Goal: Contribute content: Contribute content

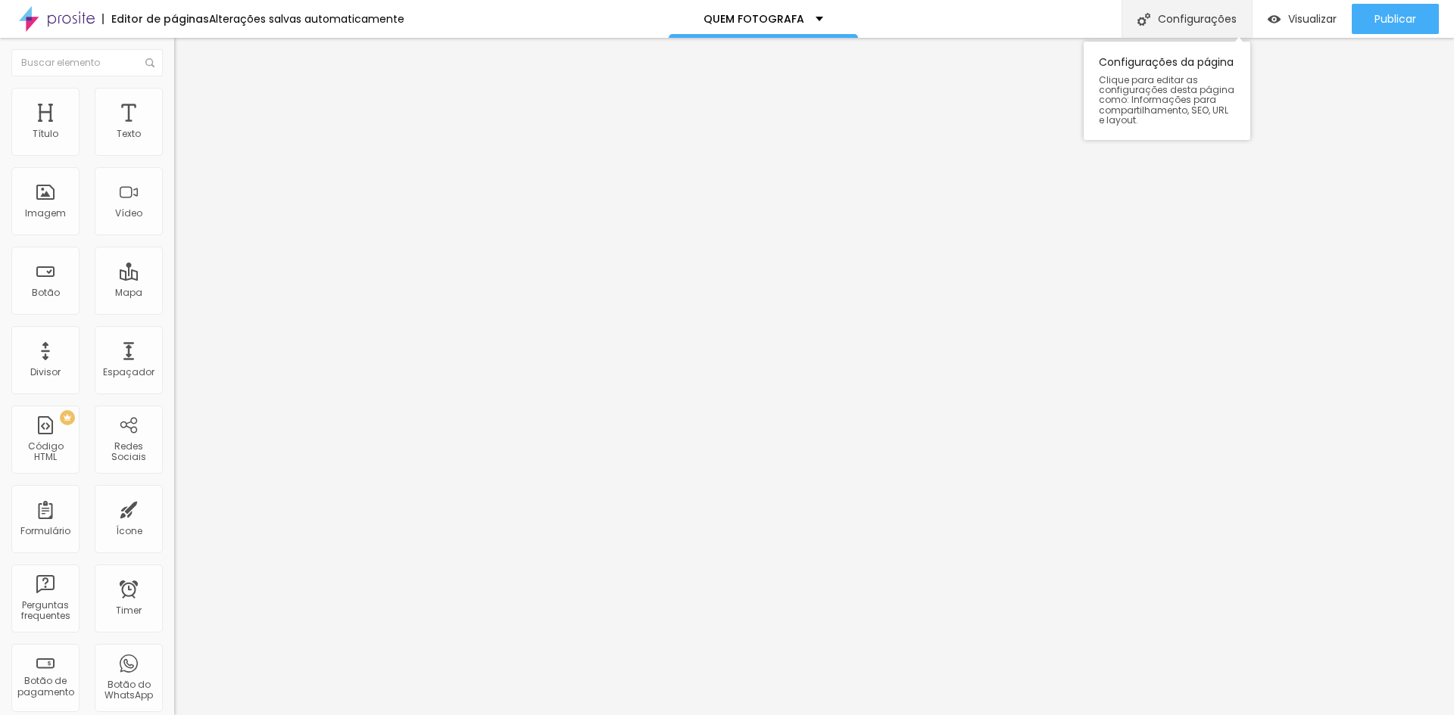
click at [1164, 21] on div "Configurações" at bounding box center [1186, 19] width 130 height 38
click at [71, 17] on img at bounding box center [57, 19] width 76 height 38
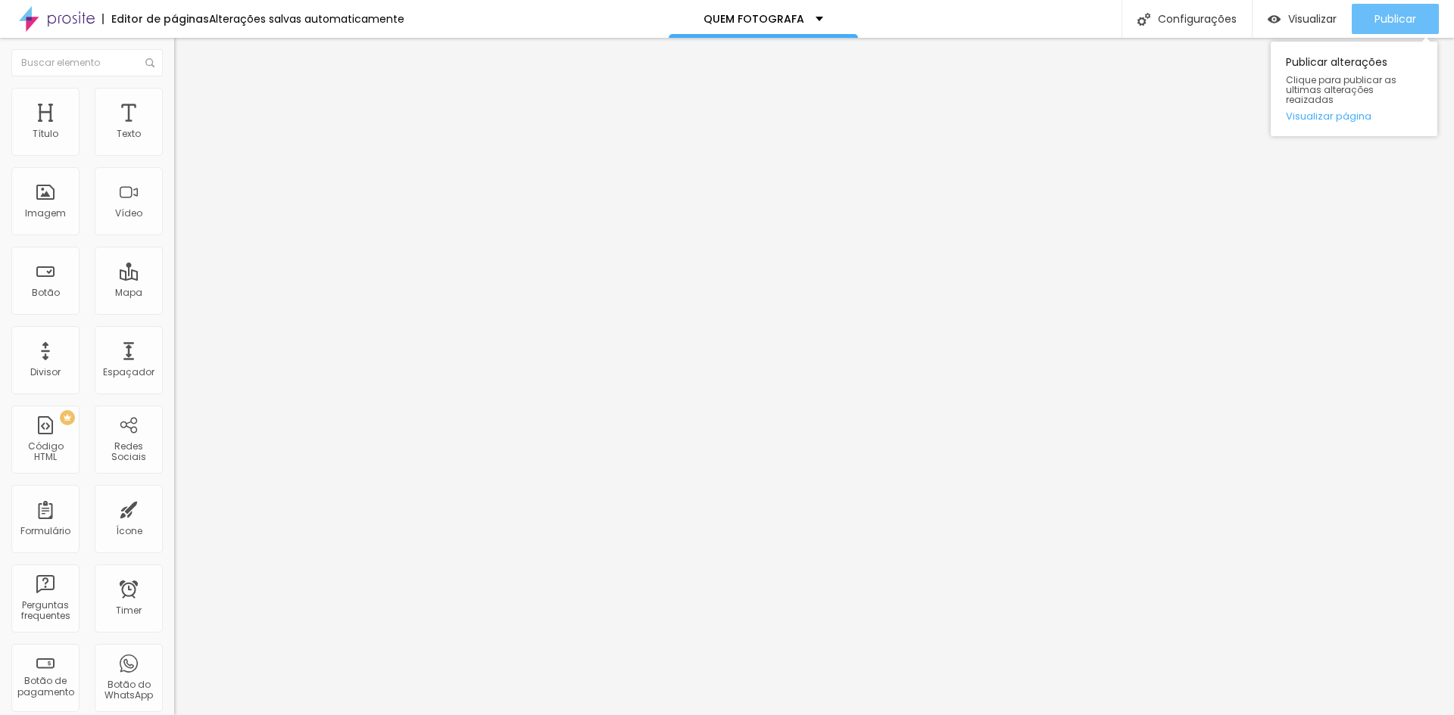
click at [1378, 23] on span "Publicar" at bounding box center [1395, 19] width 42 height 12
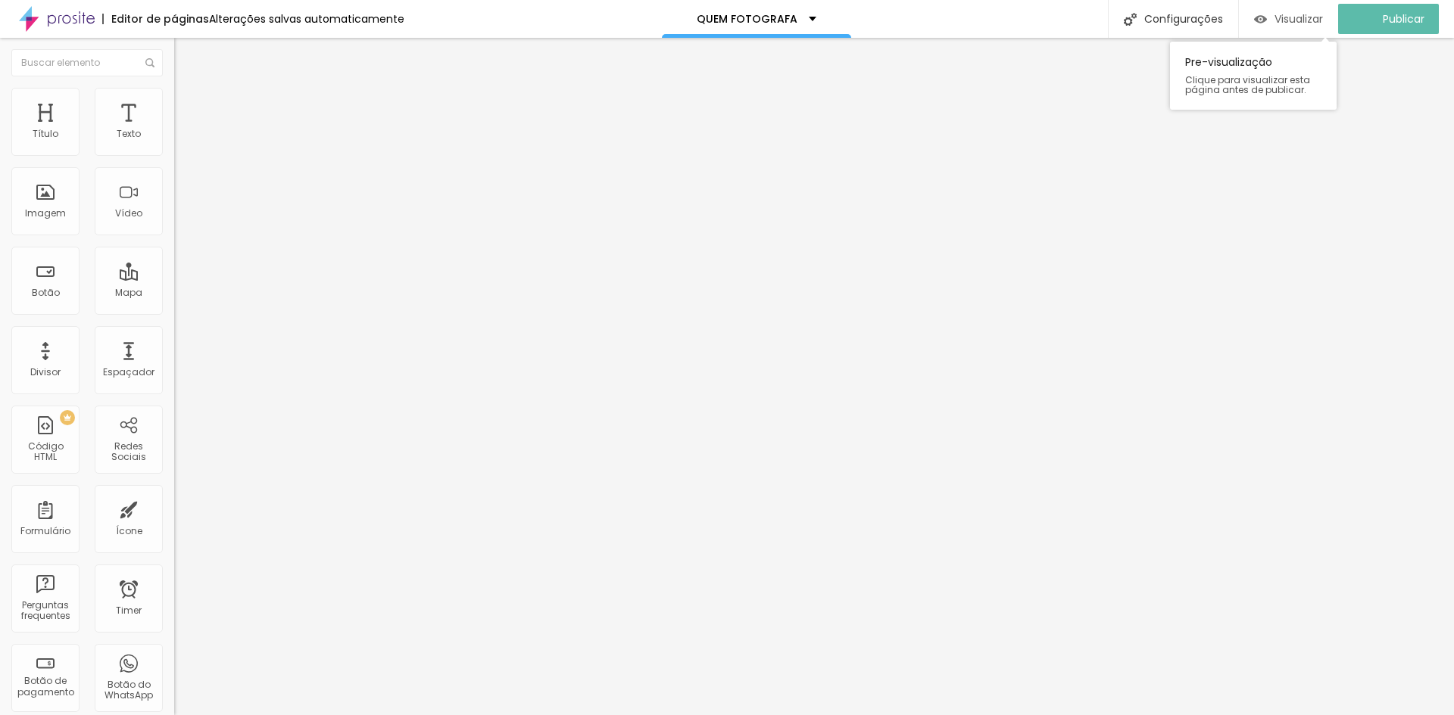
click at [1314, 15] on span "Visualizar" at bounding box center [1298, 19] width 48 height 12
click at [174, 96] on ul "Conteúdo Estilo Avançado" at bounding box center [261, 95] width 174 height 45
click at [185, 54] on img "button" at bounding box center [191, 55] width 12 height 12
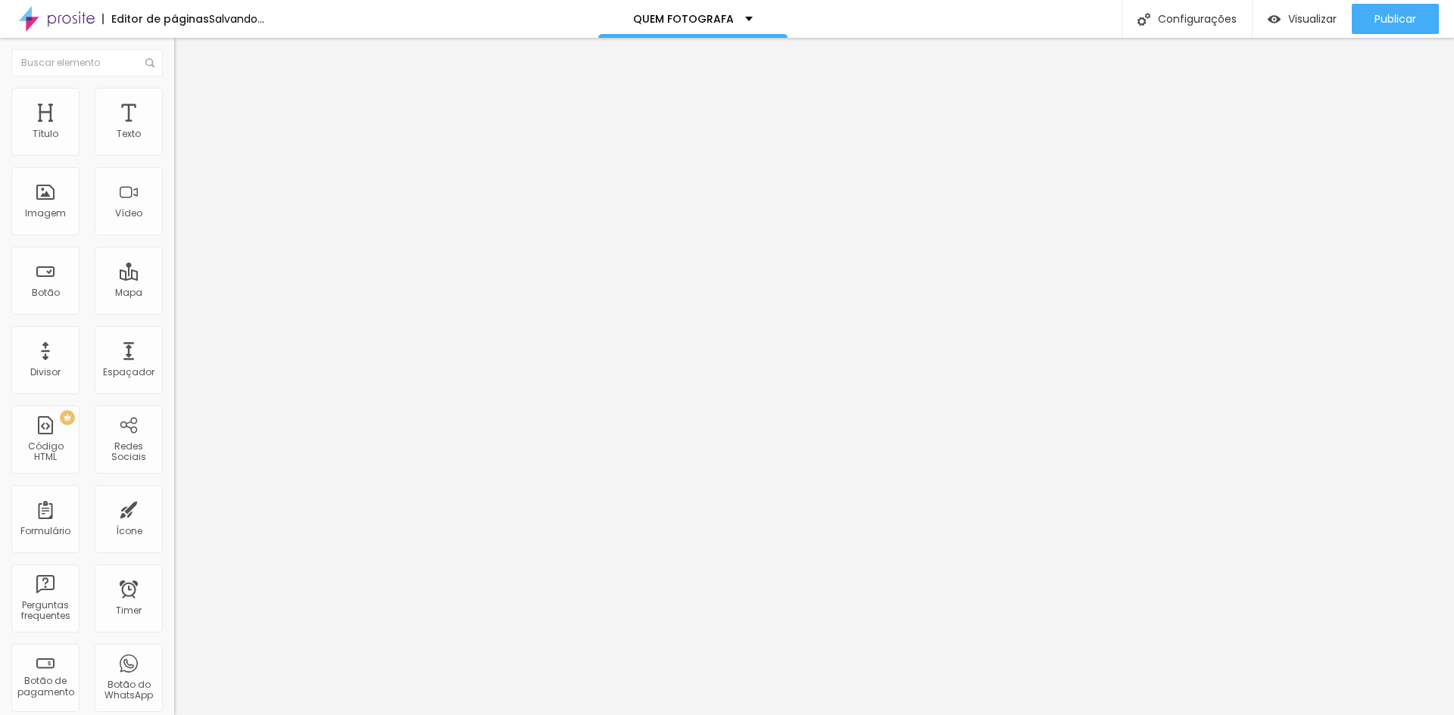
click at [174, 130] on span "Adicionar imagem" at bounding box center [223, 123] width 98 height 13
click at [174, 237] on span "Original" at bounding box center [192, 230] width 36 height 13
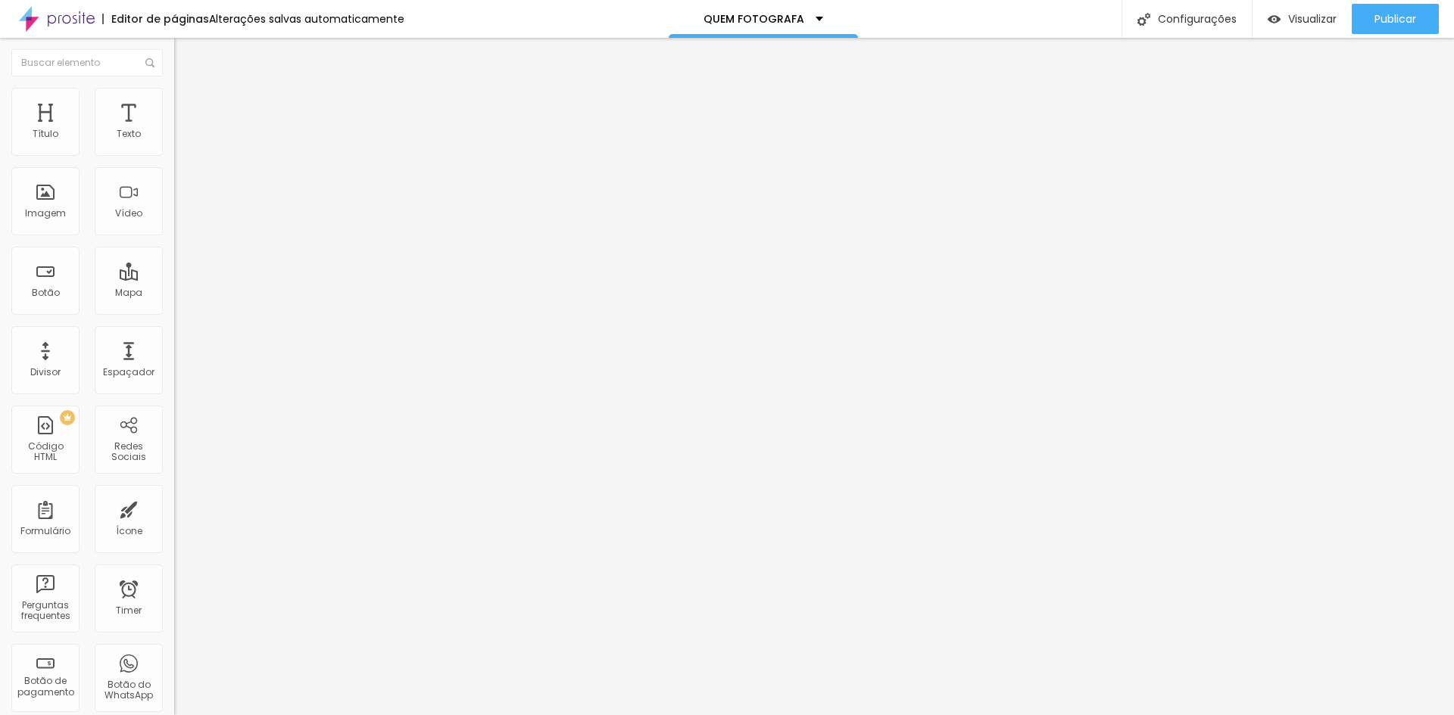
click at [174, 255] on span "Padrão" at bounding box center [191, 248] width 34 height 13
click at [174, 270] on span "Quadrado" at bounding box center [198, 263] width 49 height 13
click at [174, 103] on li "Estilo" at bounding box center [261, 95] width 174 height 15
type input "95"
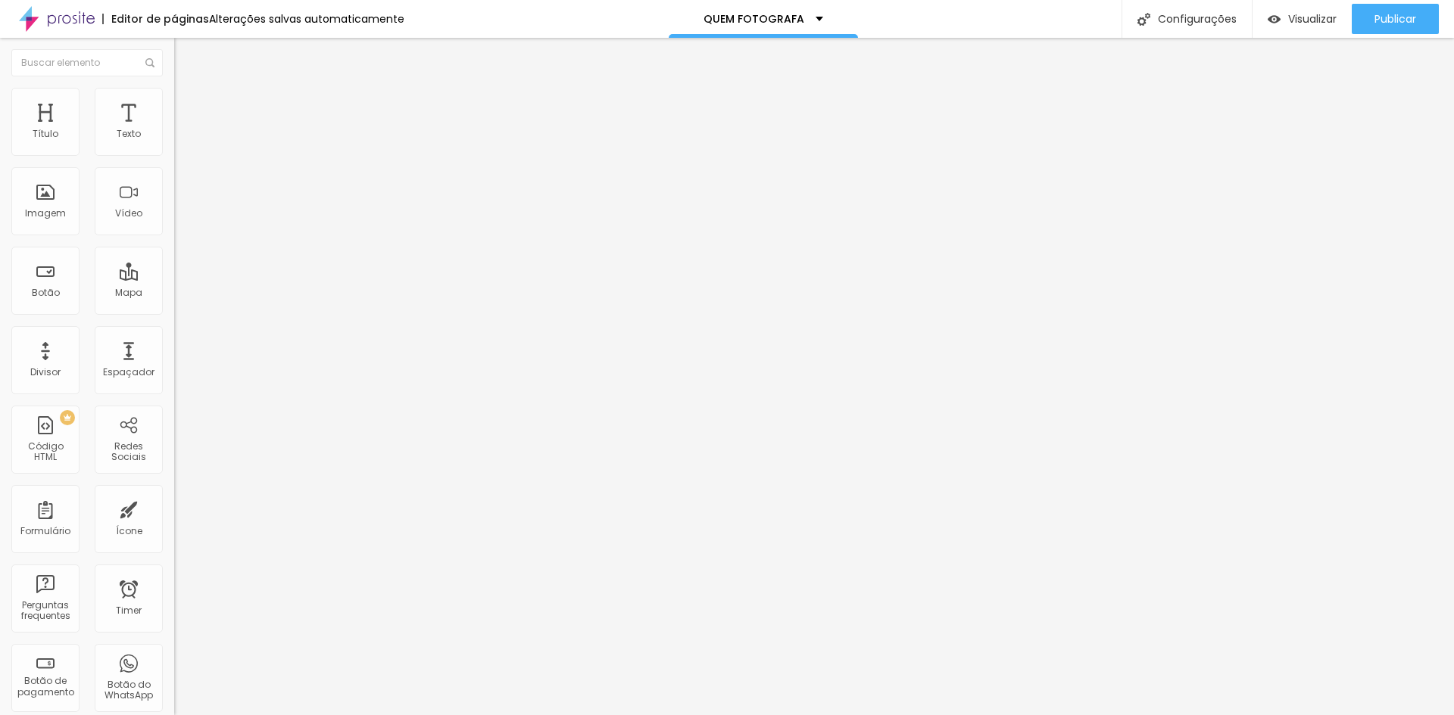
type input "90"
type input "85"
type input "80"
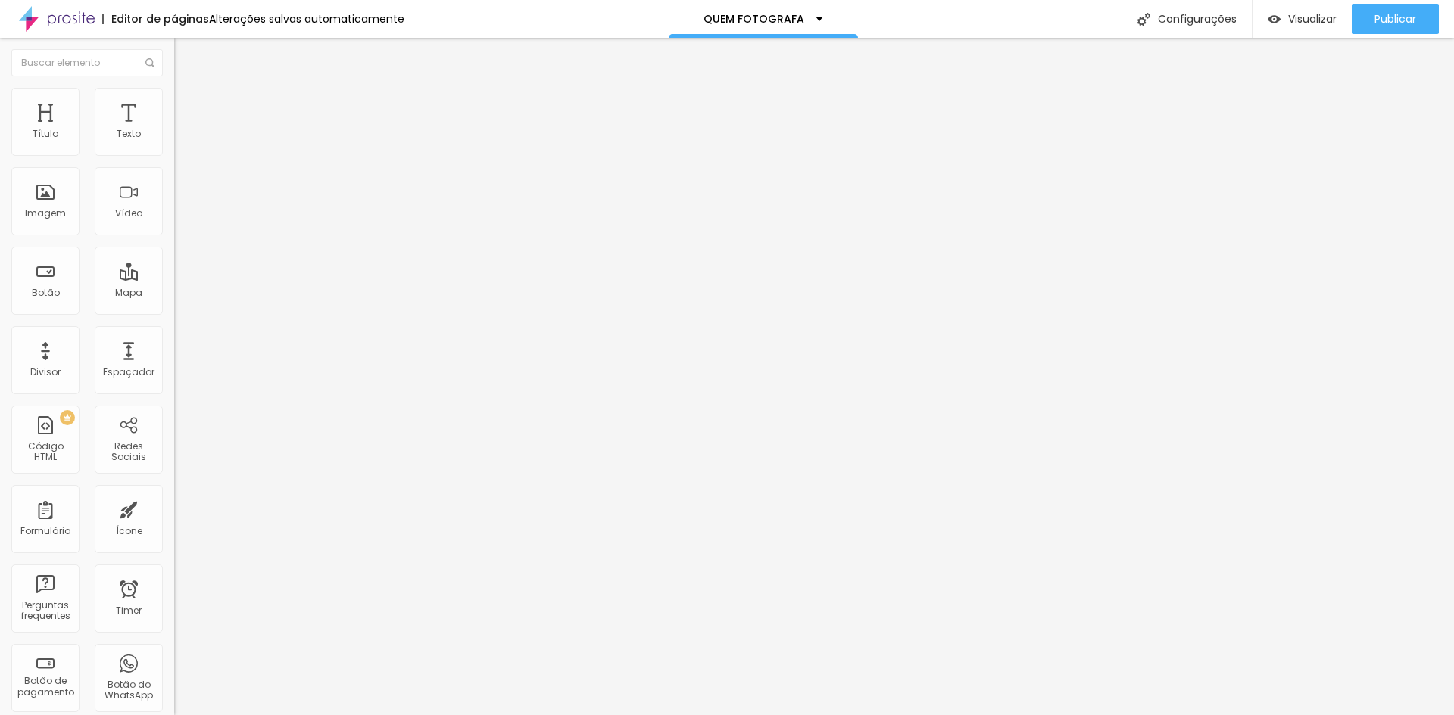
type input "80"
type input "75"
type input "70"
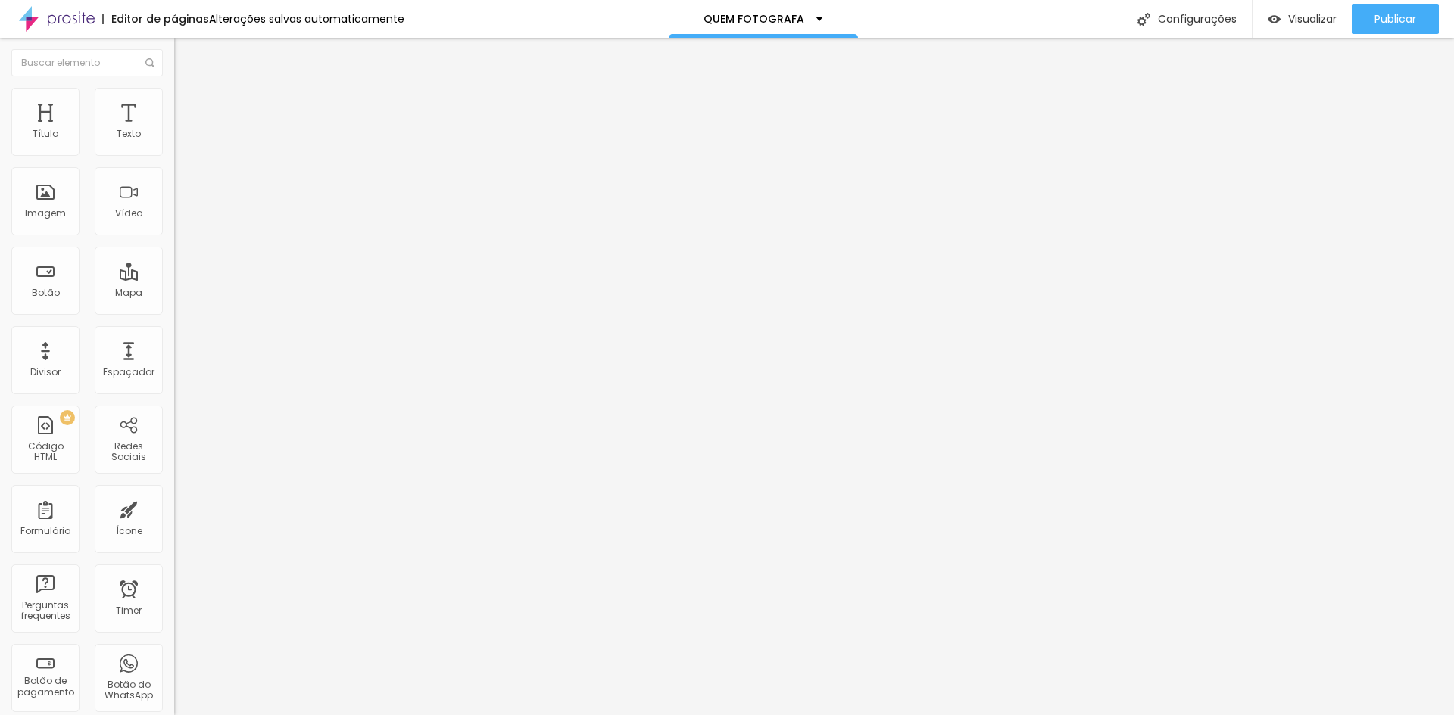
type input "65"
drag, startPoint x: 158, startPoint y: 167, endPoint x: 102, endPoint y: 165, distance: 56.0
type input "65"
click at [174, 155] on input "range" at bounding box center [223, 149] width 98 height 12
click at [188, 107] on span "Avançado" at bounding box center [213, 113] width 50 height 13
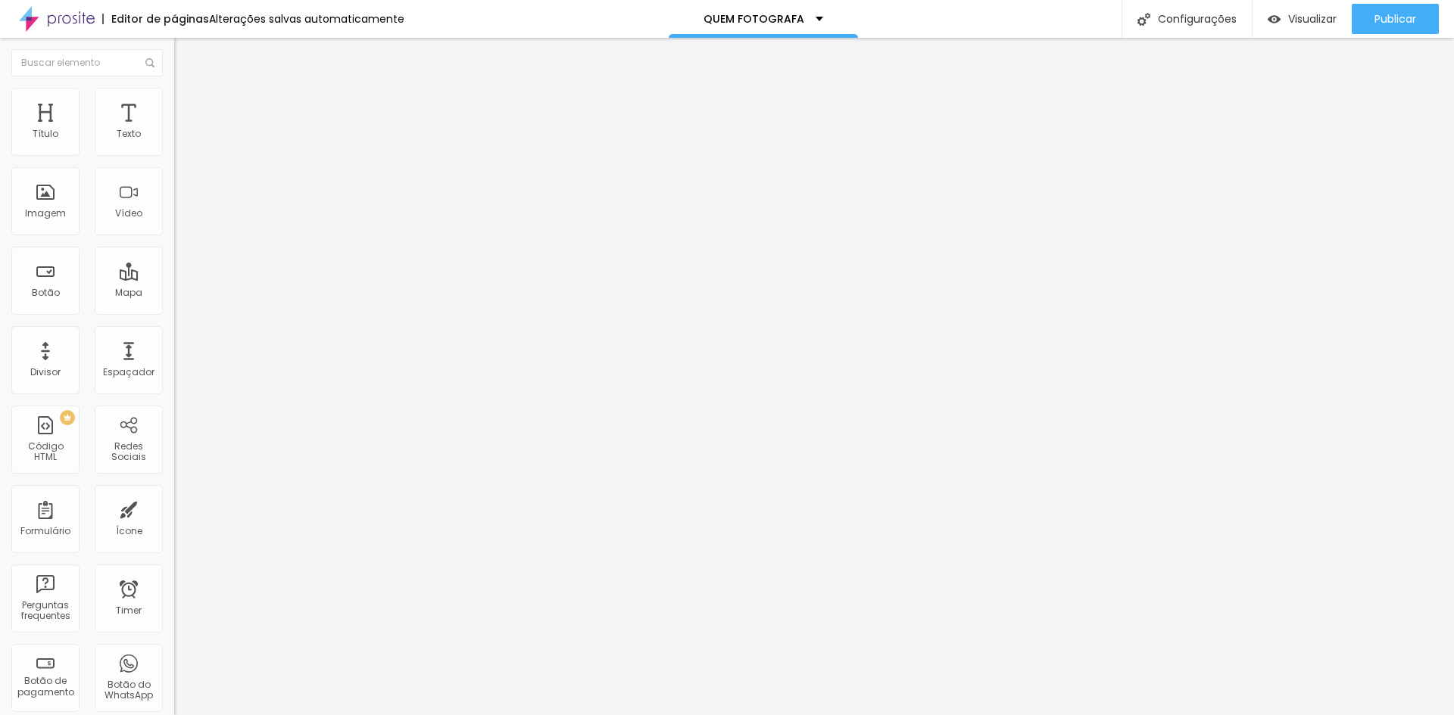
type input "9"
type input "7"
type input "6"
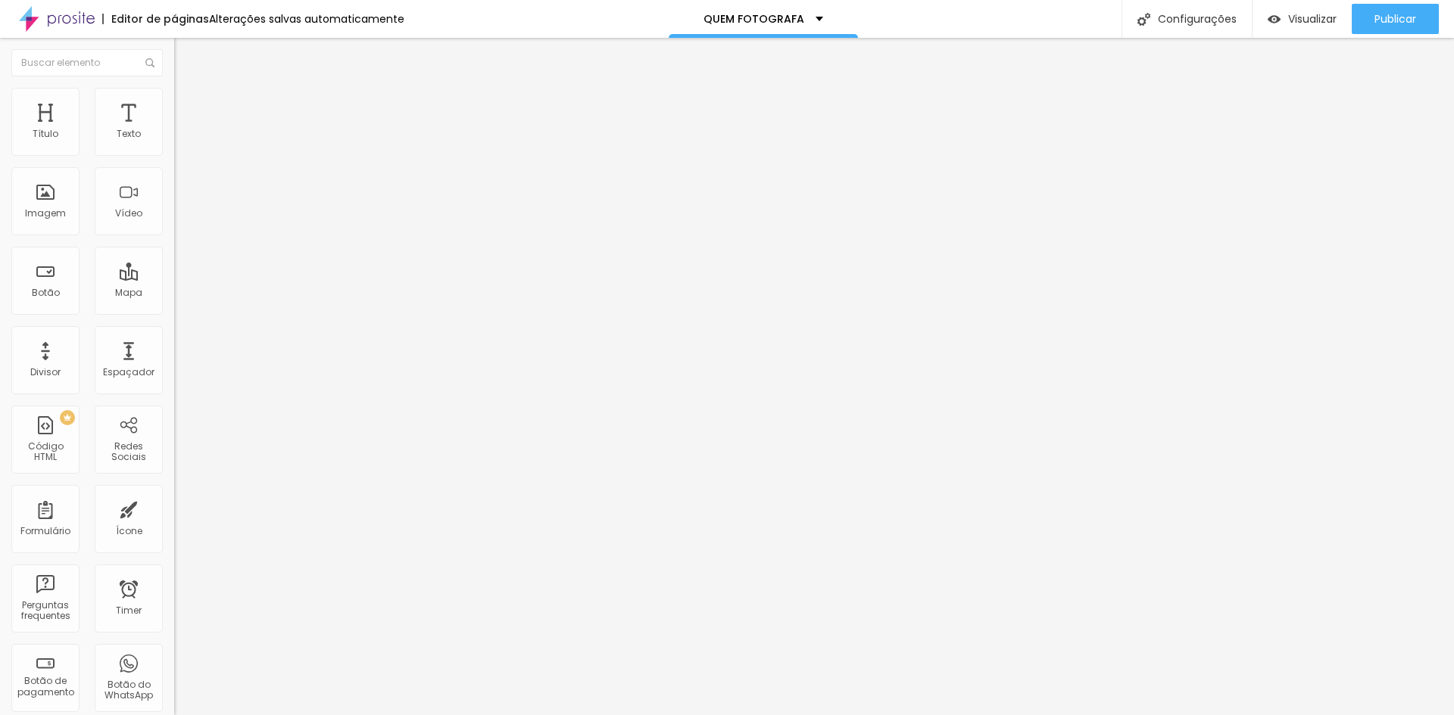
type input "6"
type input "5"
type input "3"
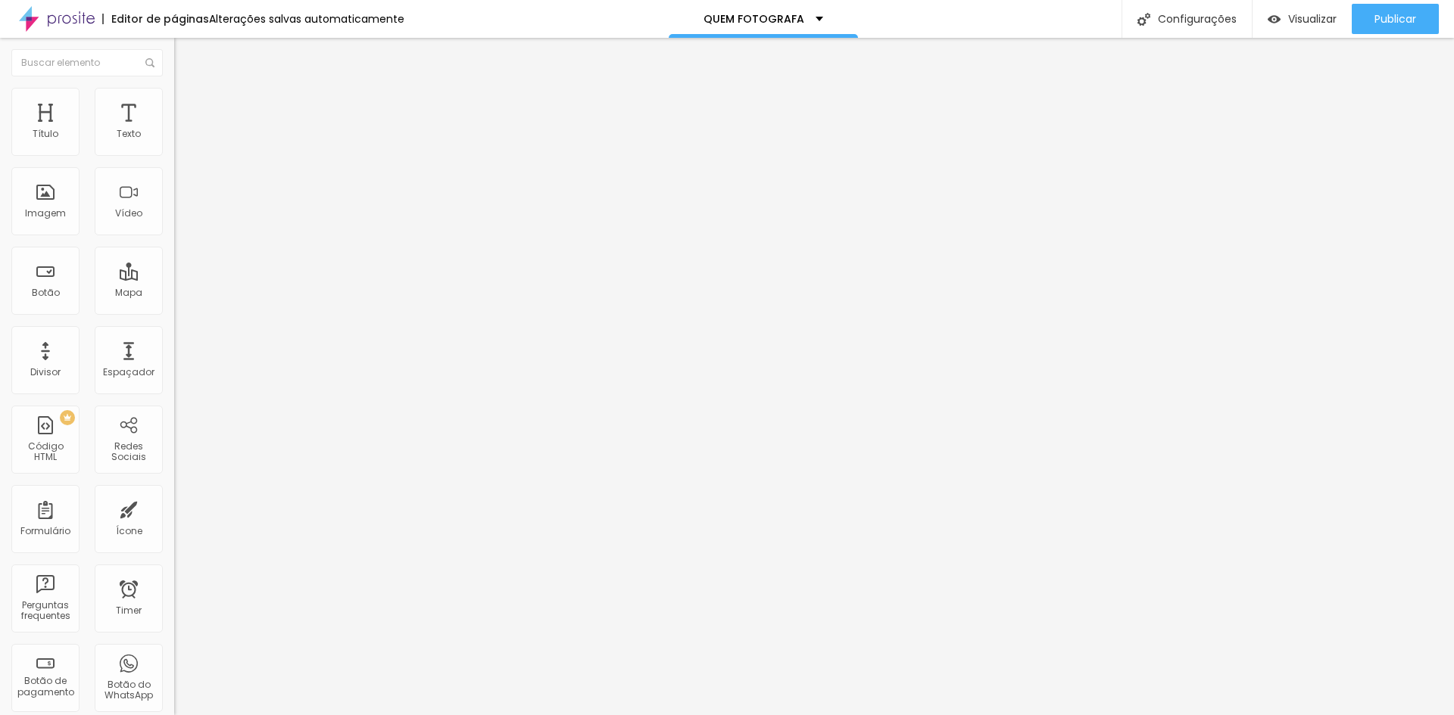
type input "2"
type input "1"
type input "0"
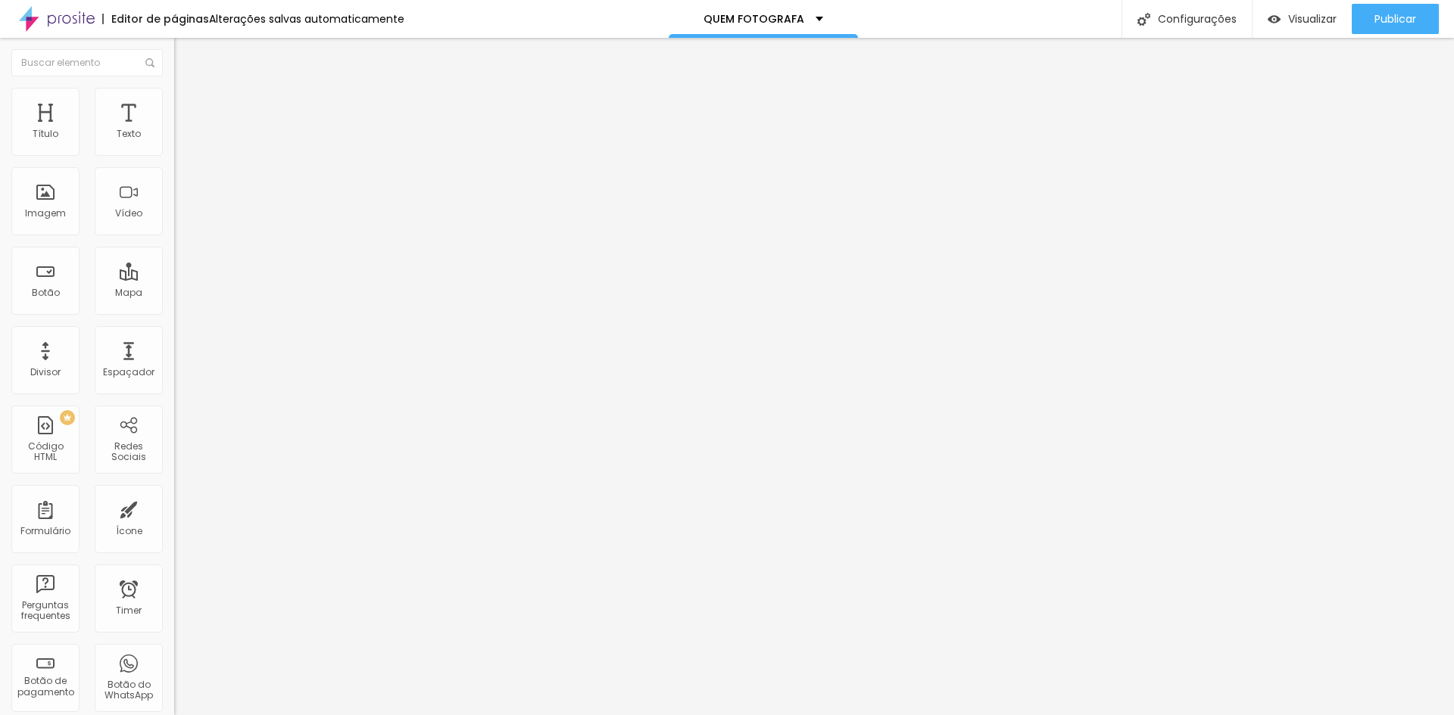
type input "0"
drag, startPoint x: 45, startPoint y: 151, endPoint x: 30, endPoint y: 153, distance: 16.1
type input "0"
click at [174, 294] on input "range" at bounding box center [223, 300] width 98 height 12
type input "14"
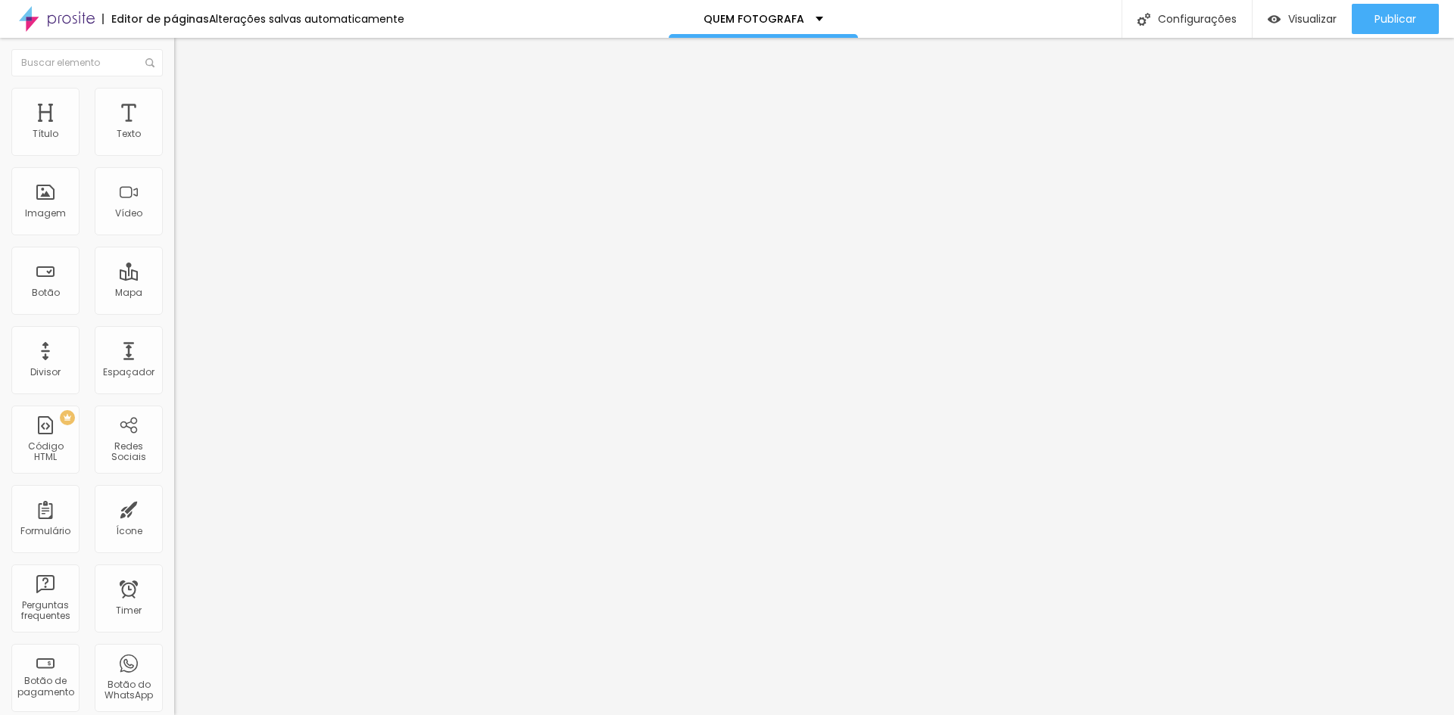
type input "14"
type input "13"
type input "12"
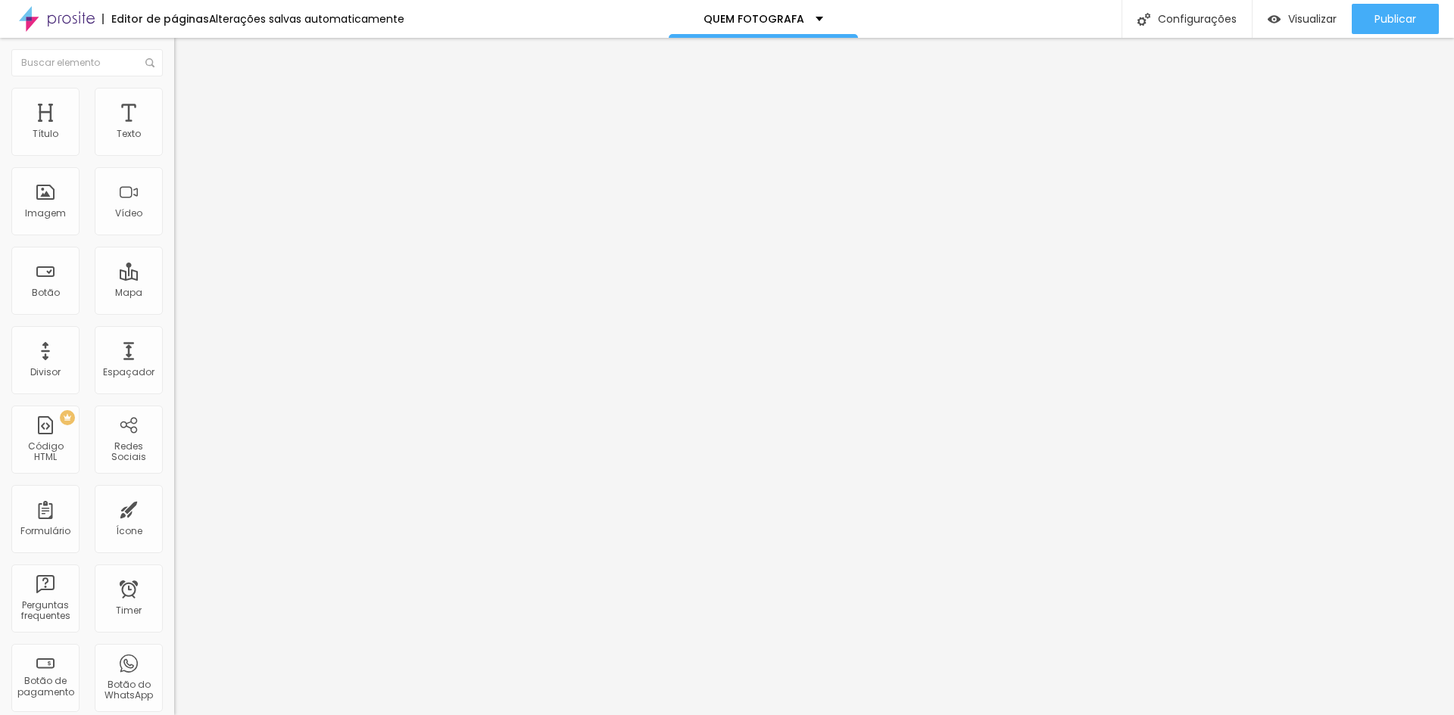
type input "11"
type input "9"
type input "8"
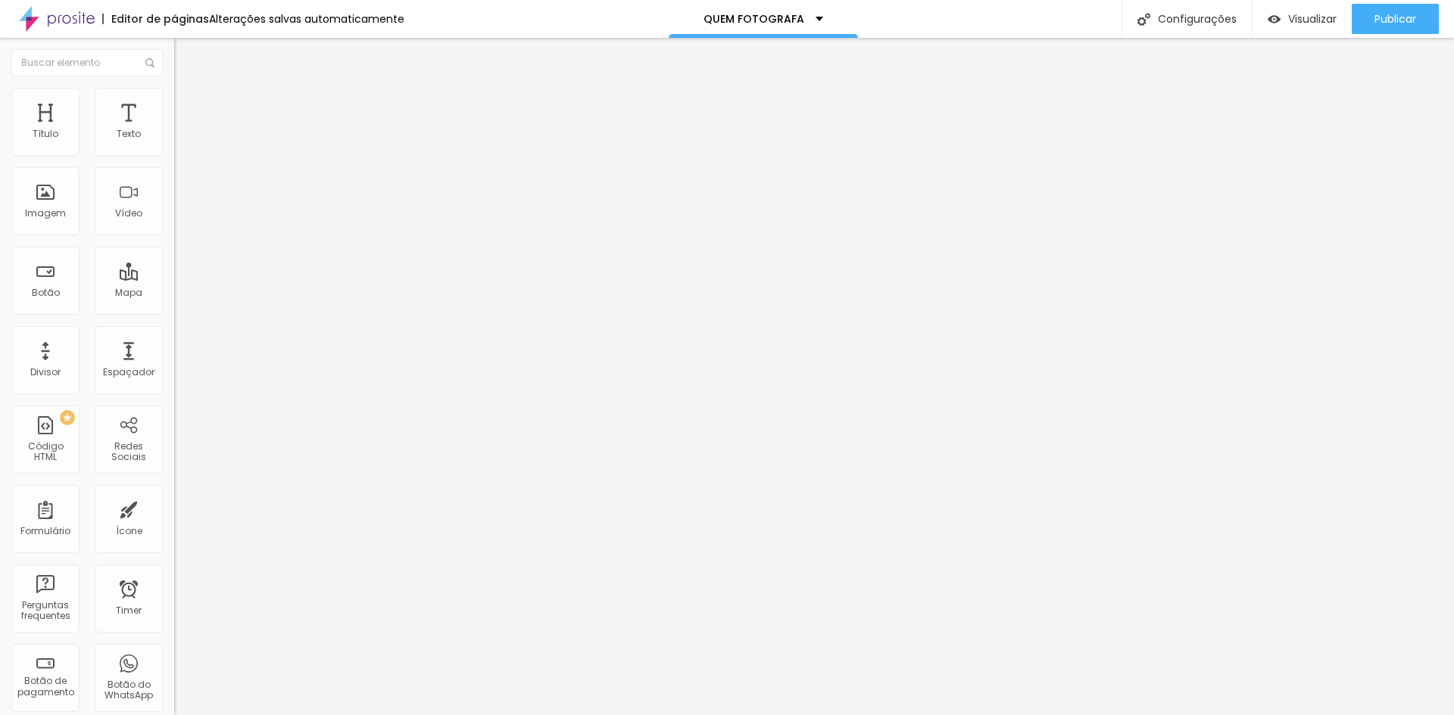
type input "8"
type input "7"
type input "6"
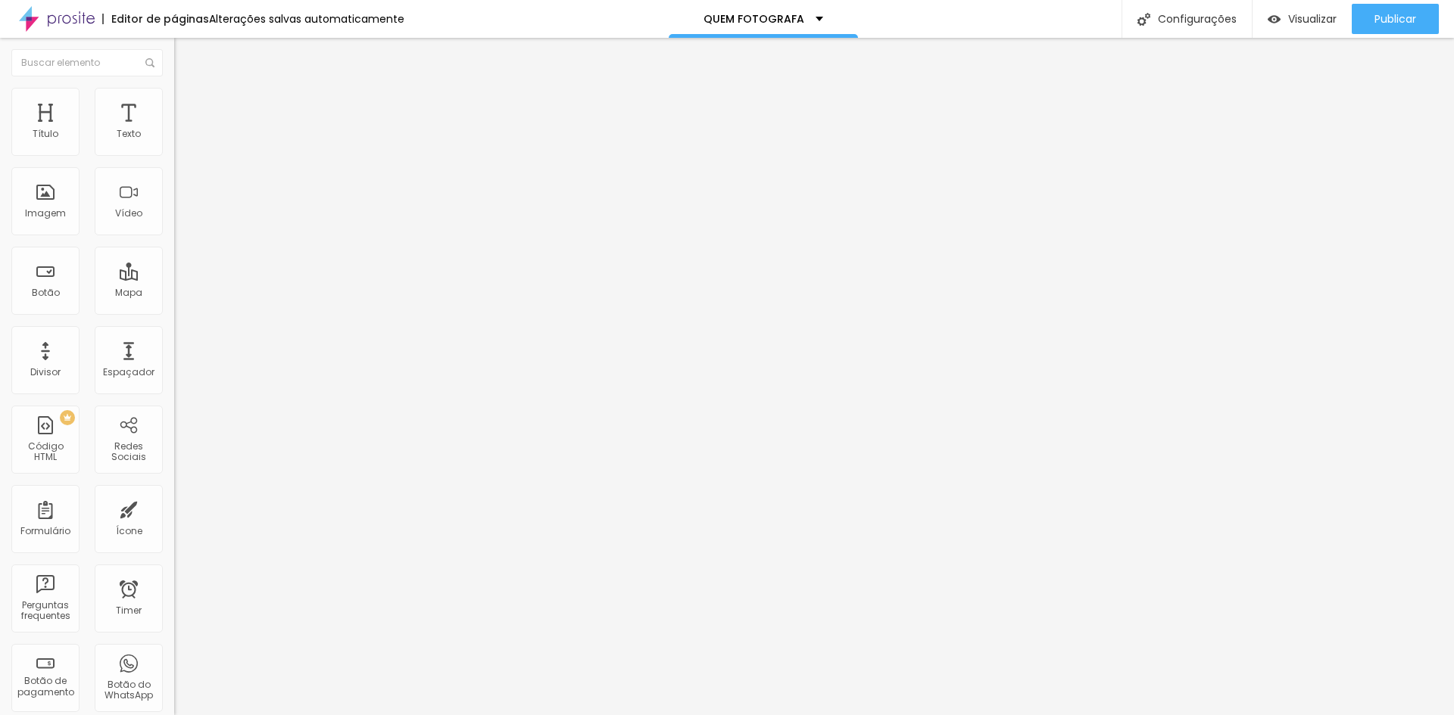
type input "5"
type input "3"
type input "2"
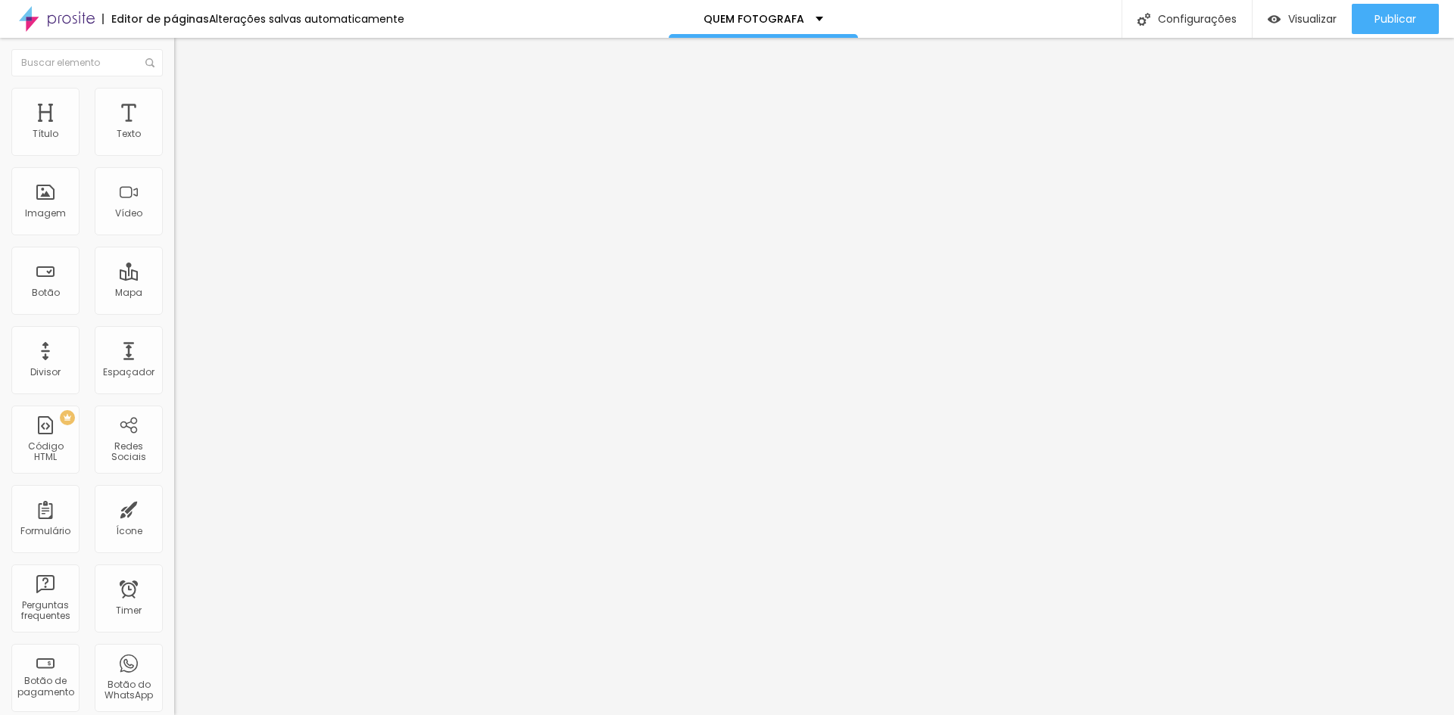
type input "2"
type input "0"
drag, startPoint x: 42, startPoint y: 183, endPoint x: 27, endPoint y: 187, distance: 15.6
type input "0"
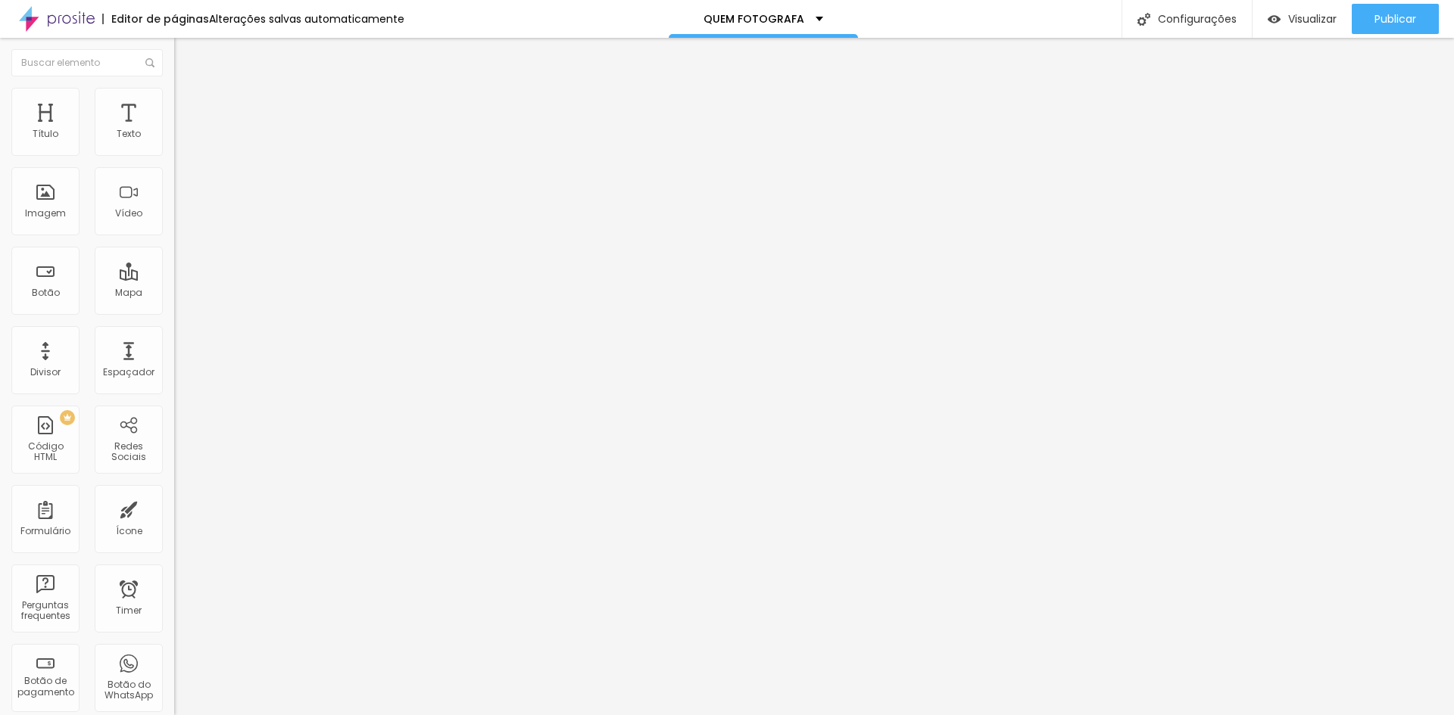
click at [174, 508] on input "range" at bounding box center [223, 514] width 98 height 12
click at [174, 86] on img at bounding box center [181, 80] width 14 height 14
click at [174, 237] on span "1:1 Quadrado" at bounding box center [204, 230] width 60 height 13
click at [174, 246] on span "Cinema" at bounding box center [193, 239] width 38 height 13
click at [174, 260] on span "Padrão" at bounding box center [191, 254] width 34 height 13
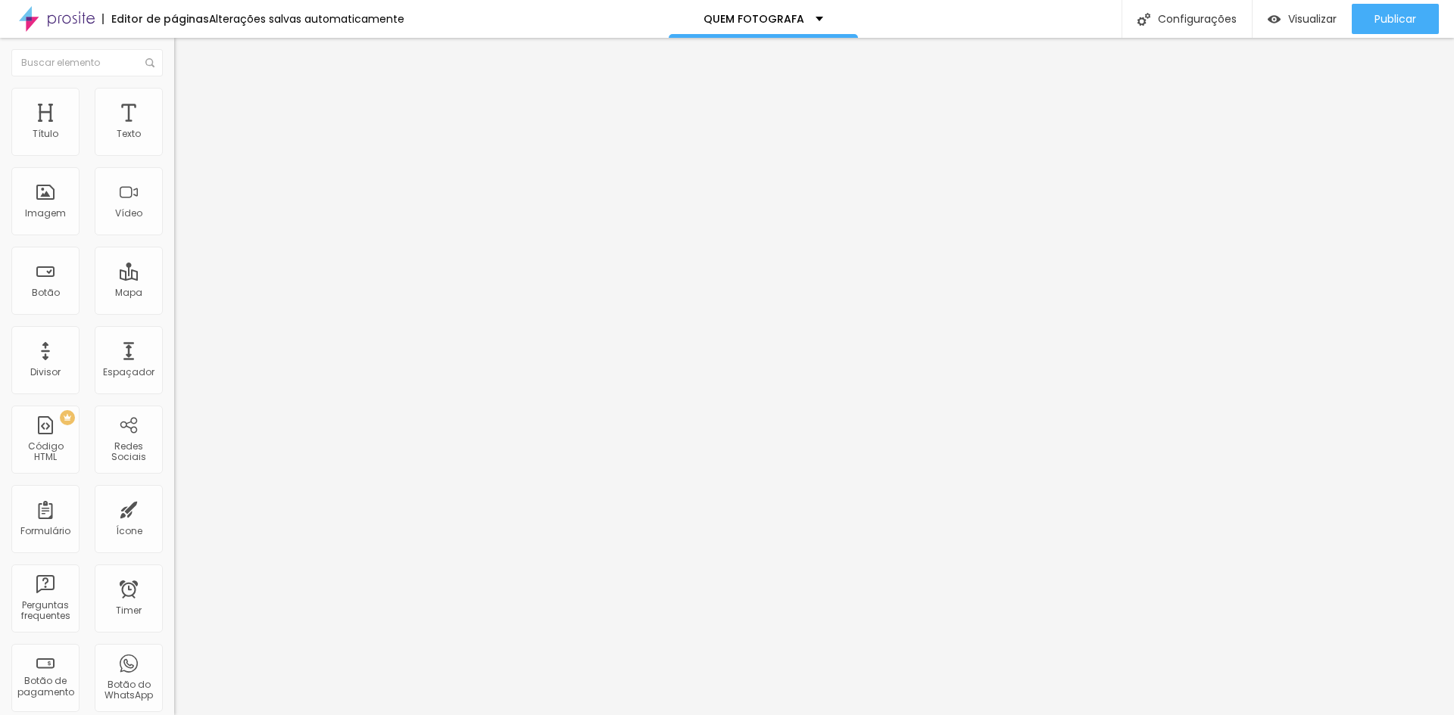
click at [174, 279] on span "Original" at bounding box center [192, 272] width 36 height 13
click at [174, 95] on img at bounding box center [181, 95] width 14 height 14
type input "60"
type input "55"
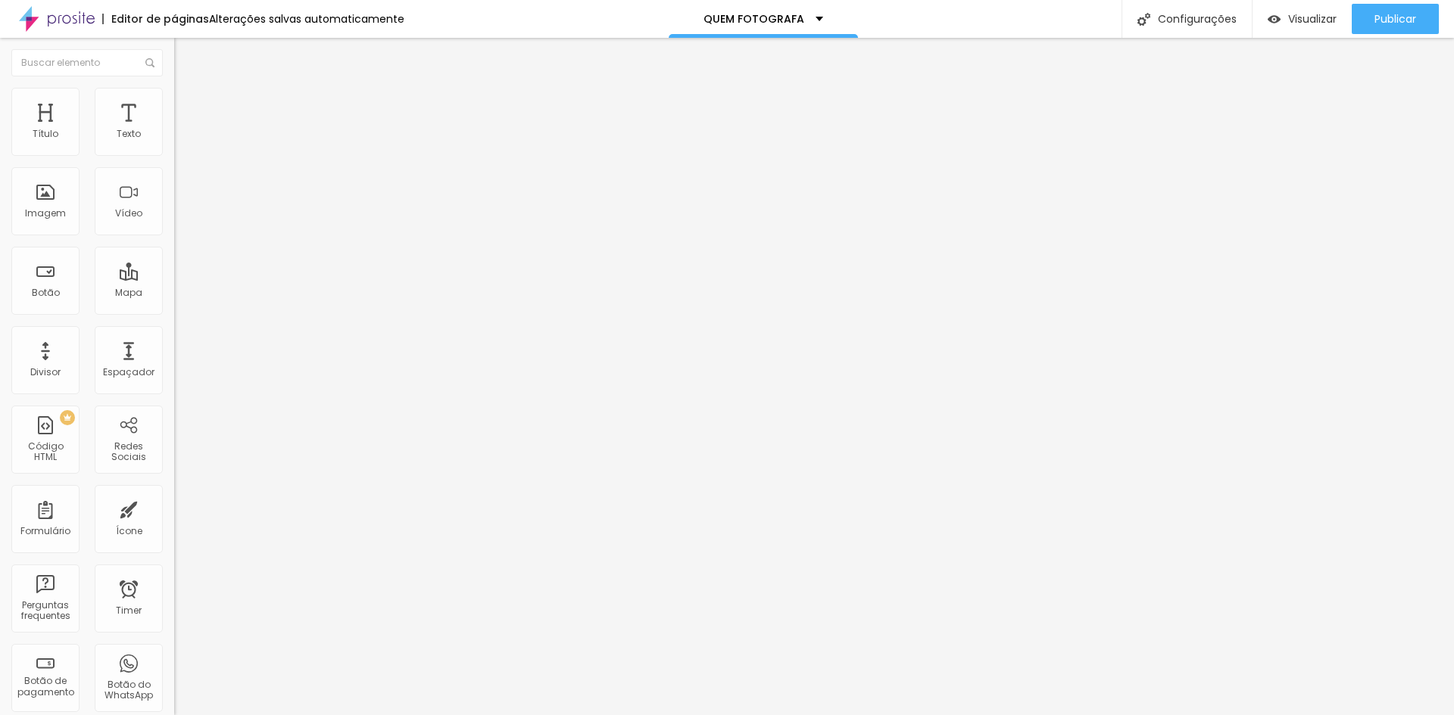
type input "55"
type input "50"
type input "55"
drag, startPoint x: 101, startPoint y: 164, endPoint x: 89, endPoint y: 167, distance: 12.7
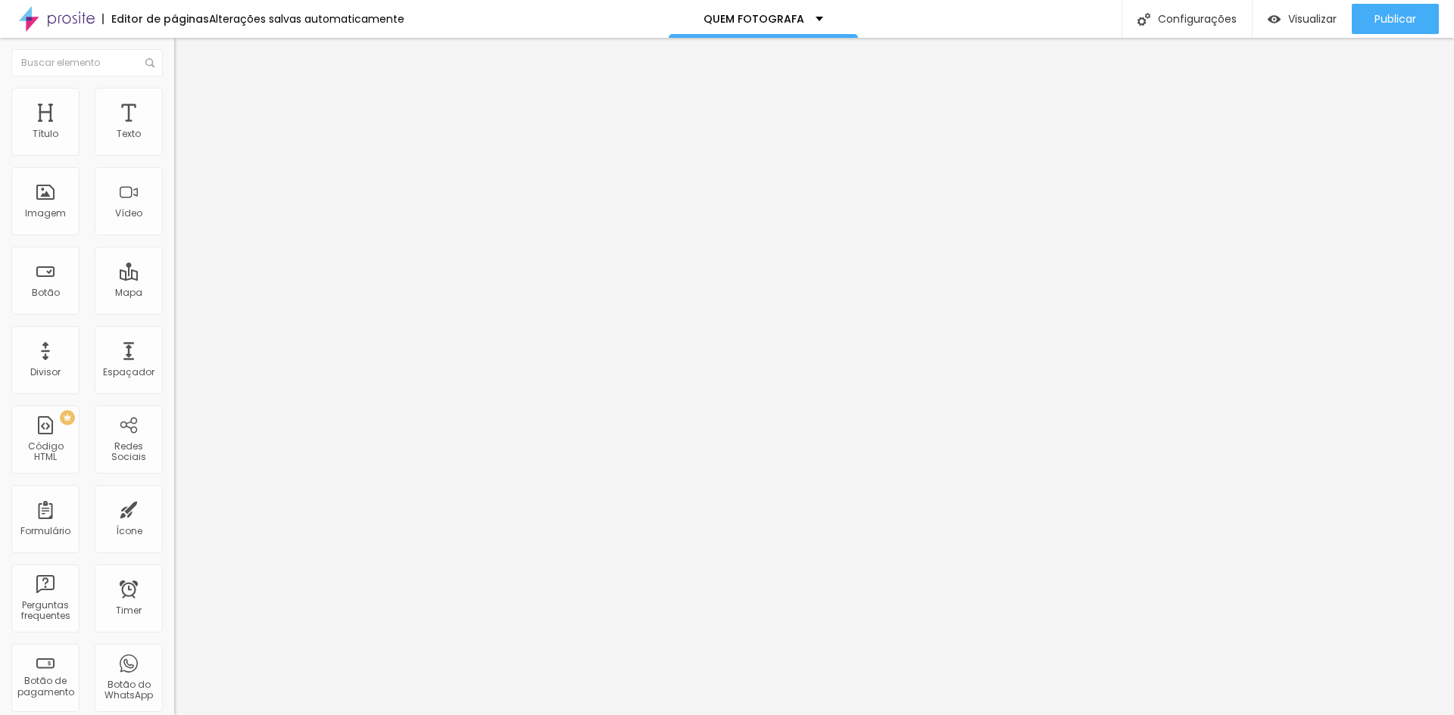
type input "55"
click at [174, 155] on input "range" at bounding box center [223, 149] width 98 height 12
click at [1374, 25] on span "Publicar" at bounding box center [1395, 19] width 42 height 12
click at [1310, 23] on span "Visualizar" at bounding box center [1312, 19] width 48 height 12
click at [1413, 21] on span "Publicar" at bounding box center [1395, 19] width 42 height 12
